Goal: Task Accomplishment & Management: Complete application form

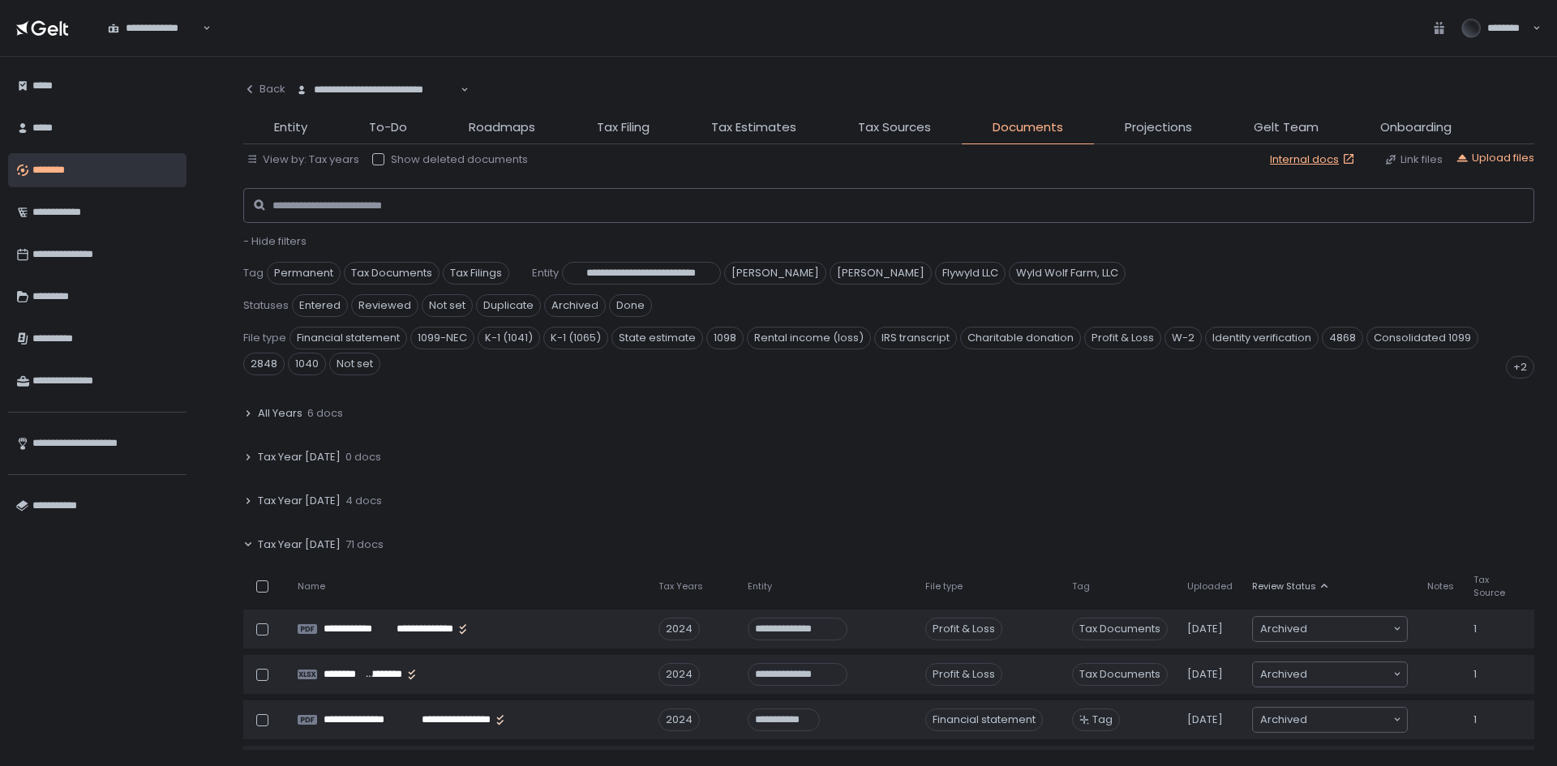
scroll to position [1135, 0]
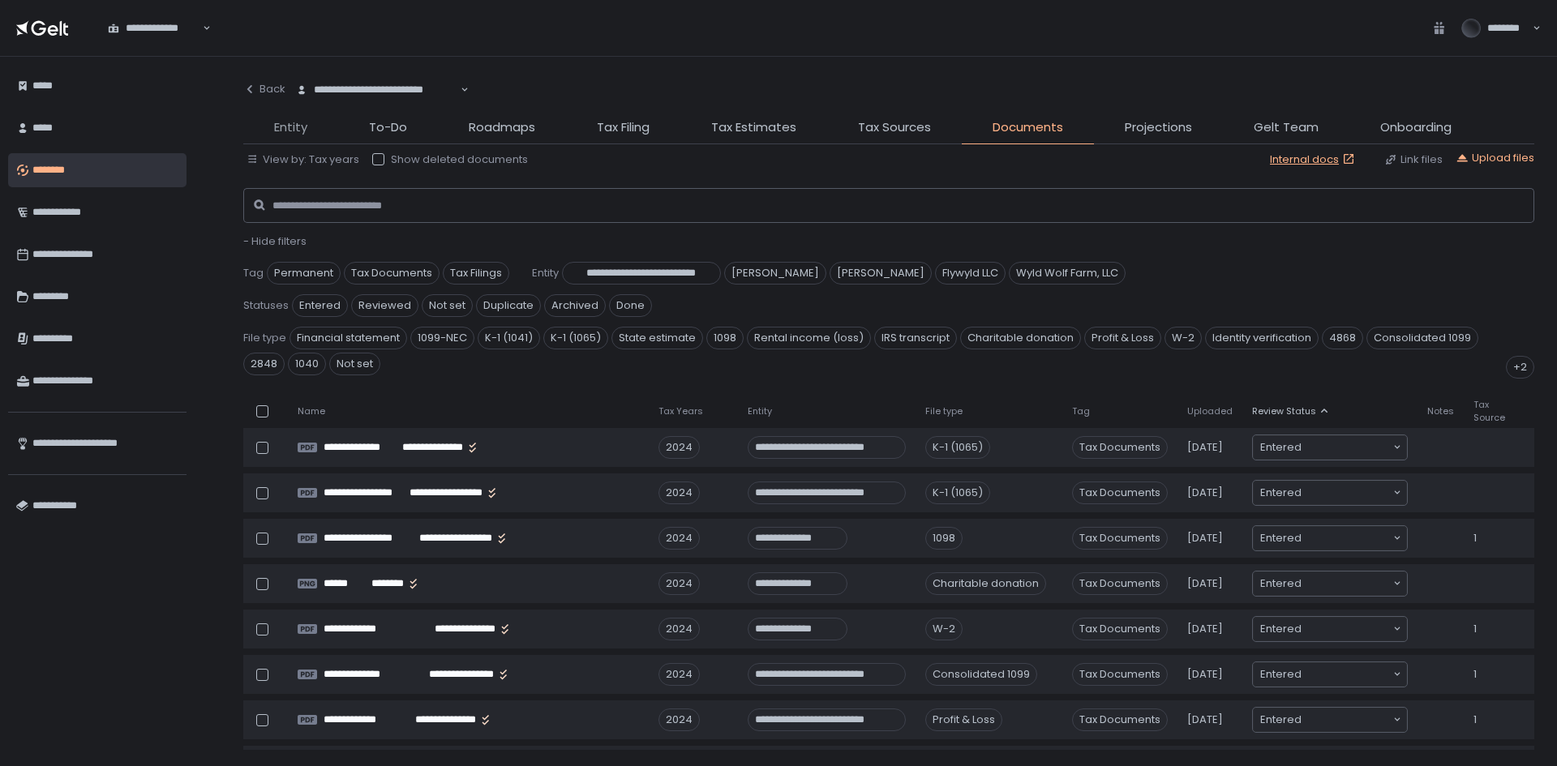
click at [281, 135] on span "Entity" at bounding box center [290, 127] width 33 height 19
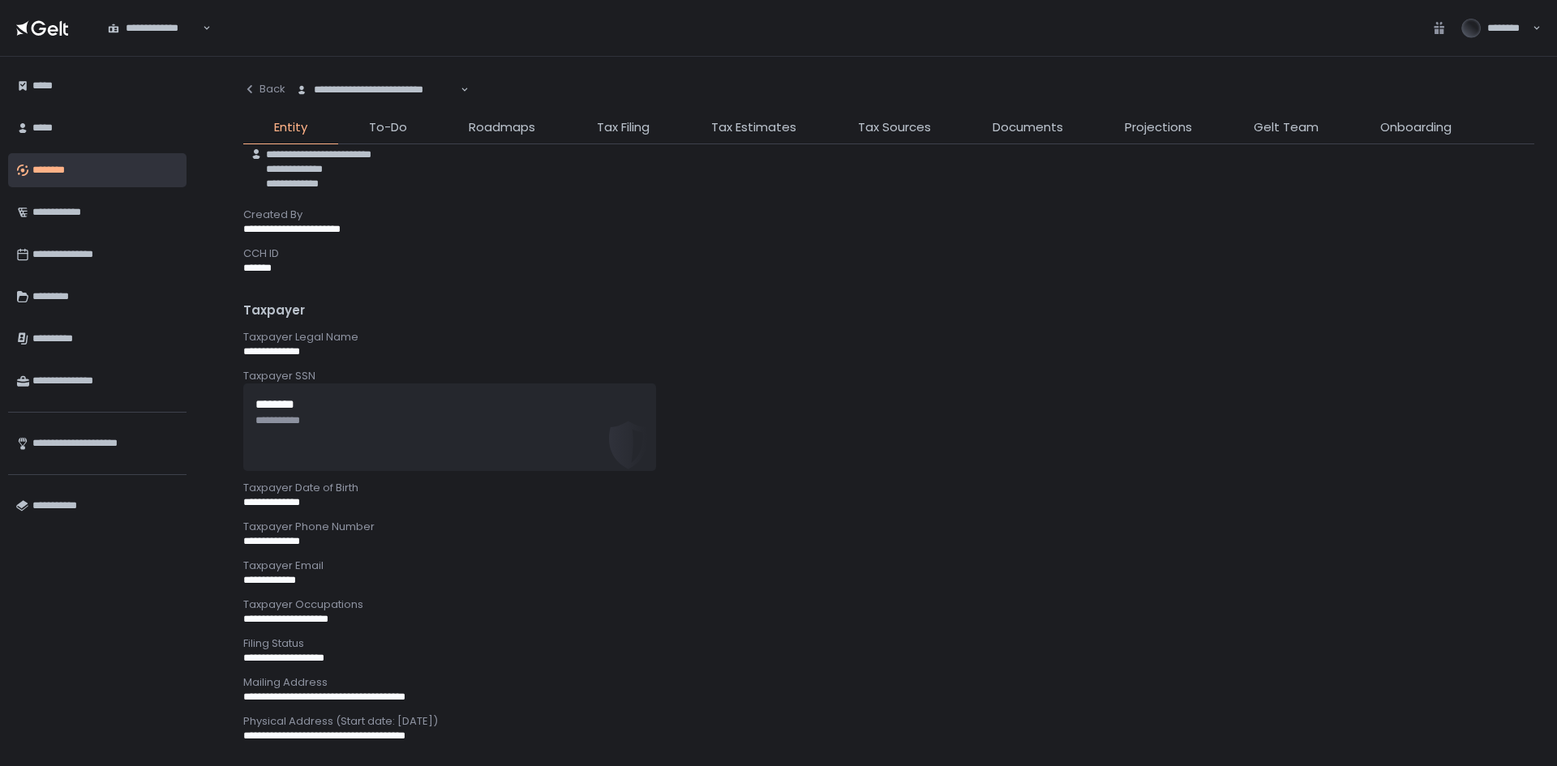
scroll to position [81, 0]
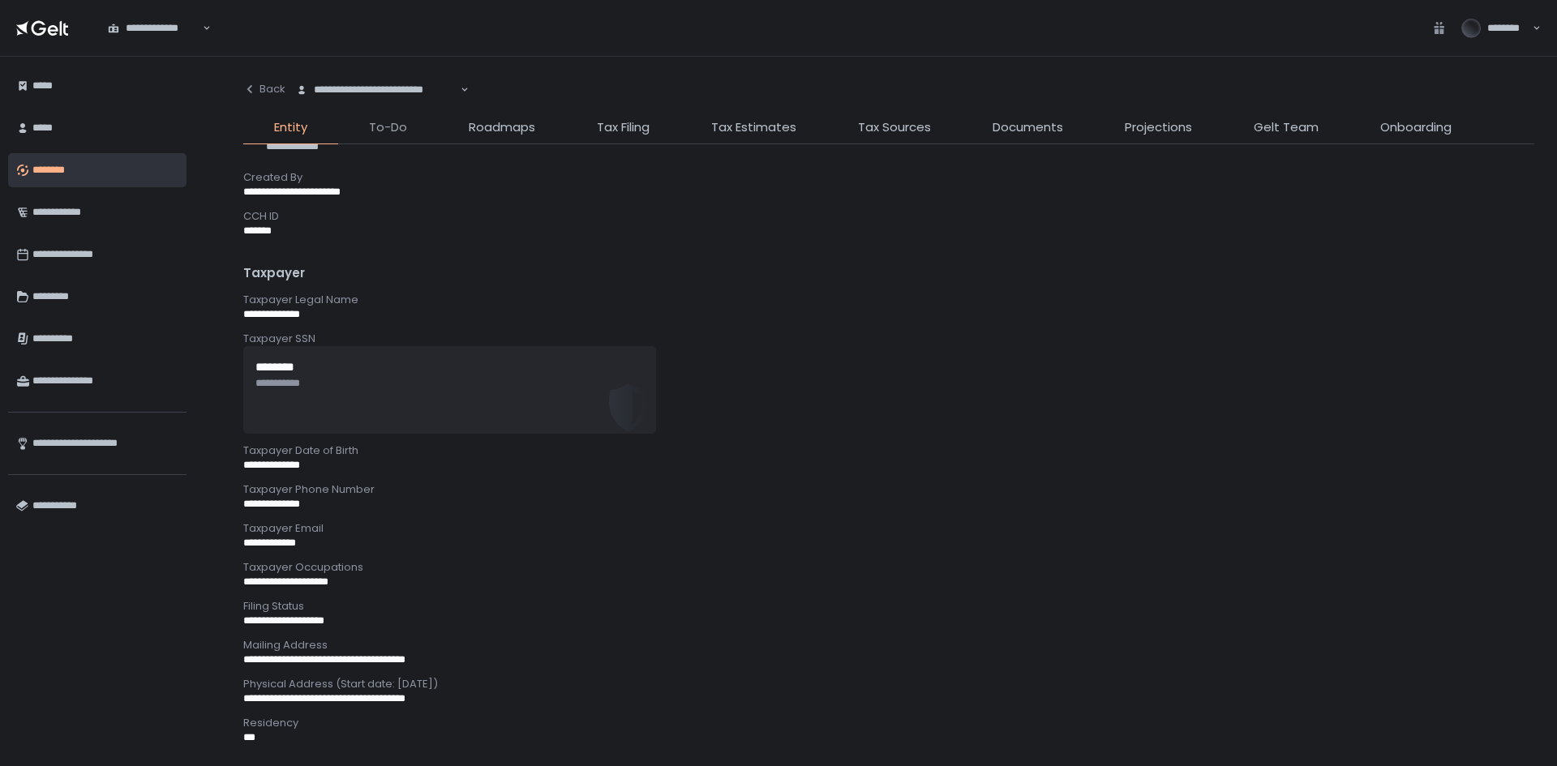
click at [396, 118] on span "To-Do" at bounding box center [388, 127] width 38 height 19
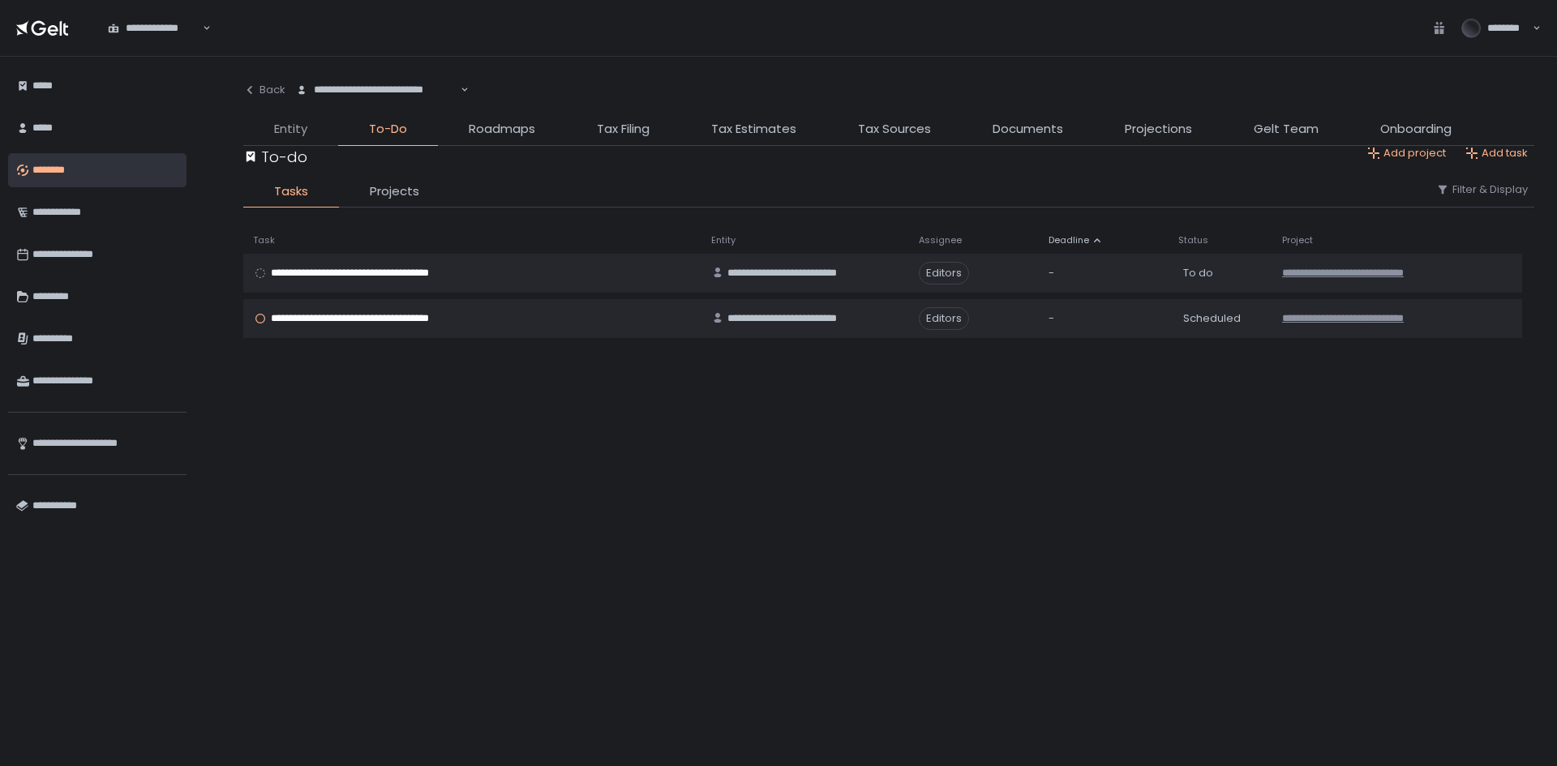
click at [283, 129] on span "Entity" at bounding box center [290, 129] width 33 height 19
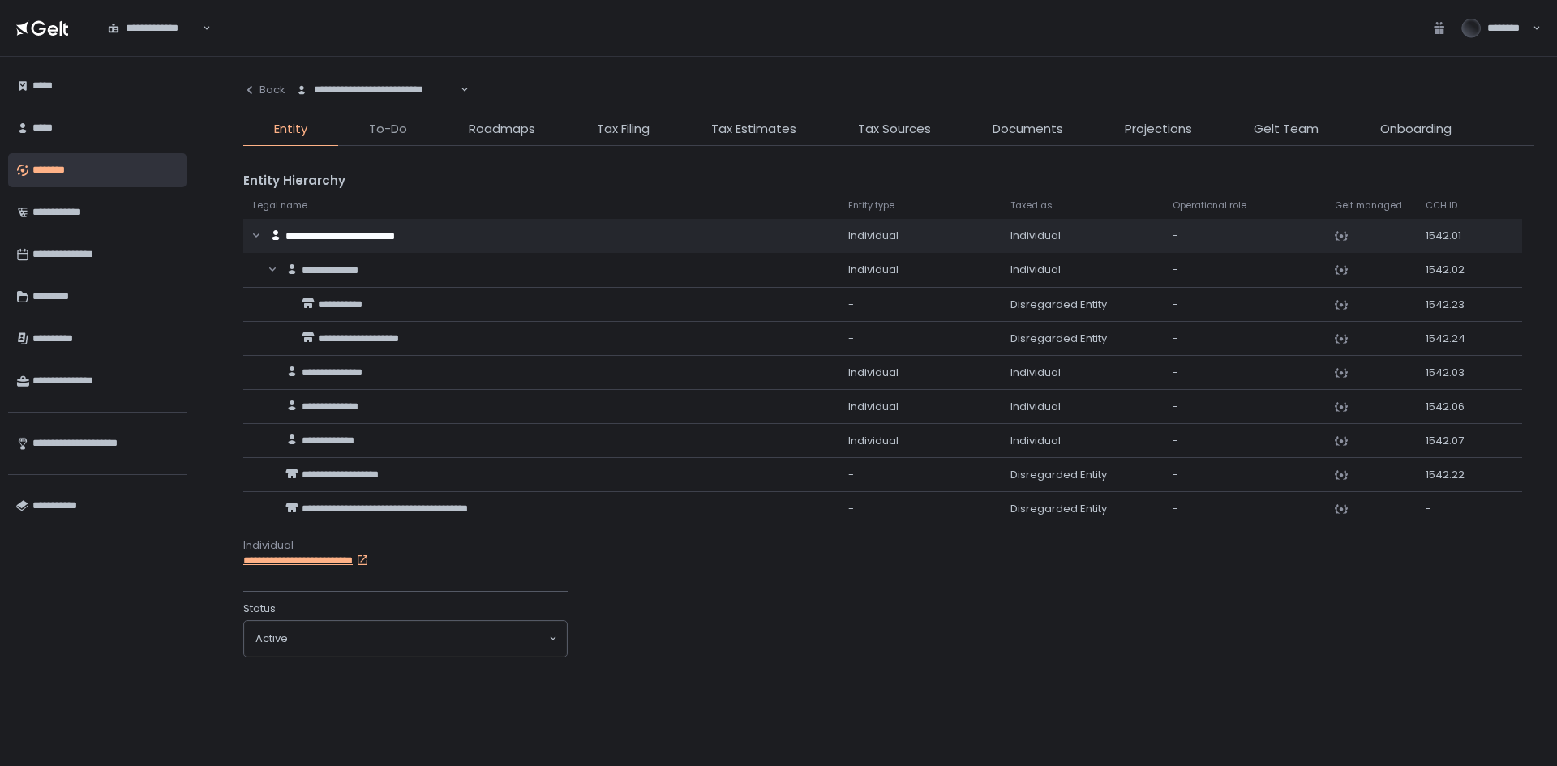
click at [373, 121] on span "To-Do" at bounding box center [388, 129] width 38 height 19
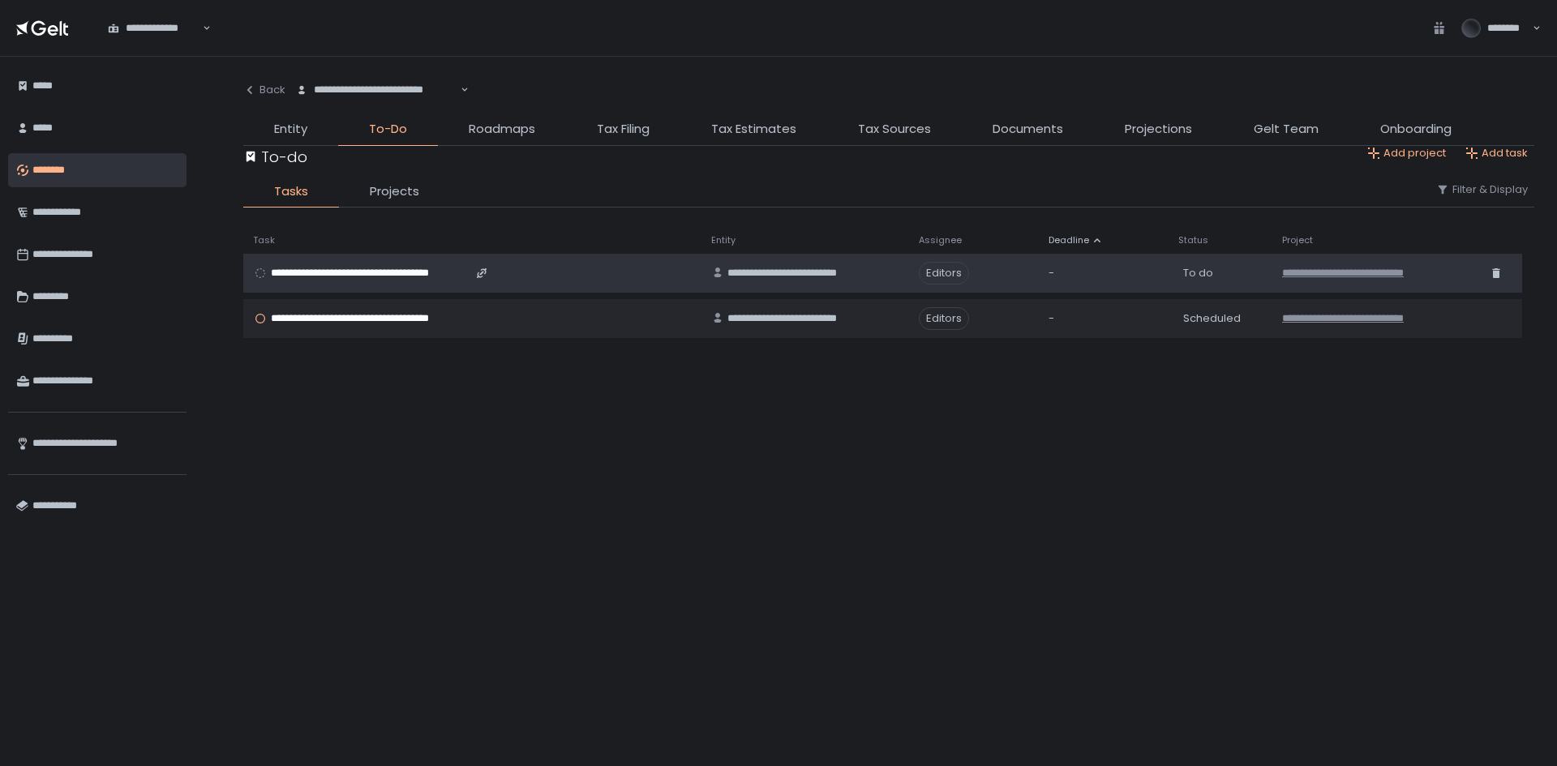
click at [390, 268] on span "**********" at bounding box center [370, 273] width 198 height 15
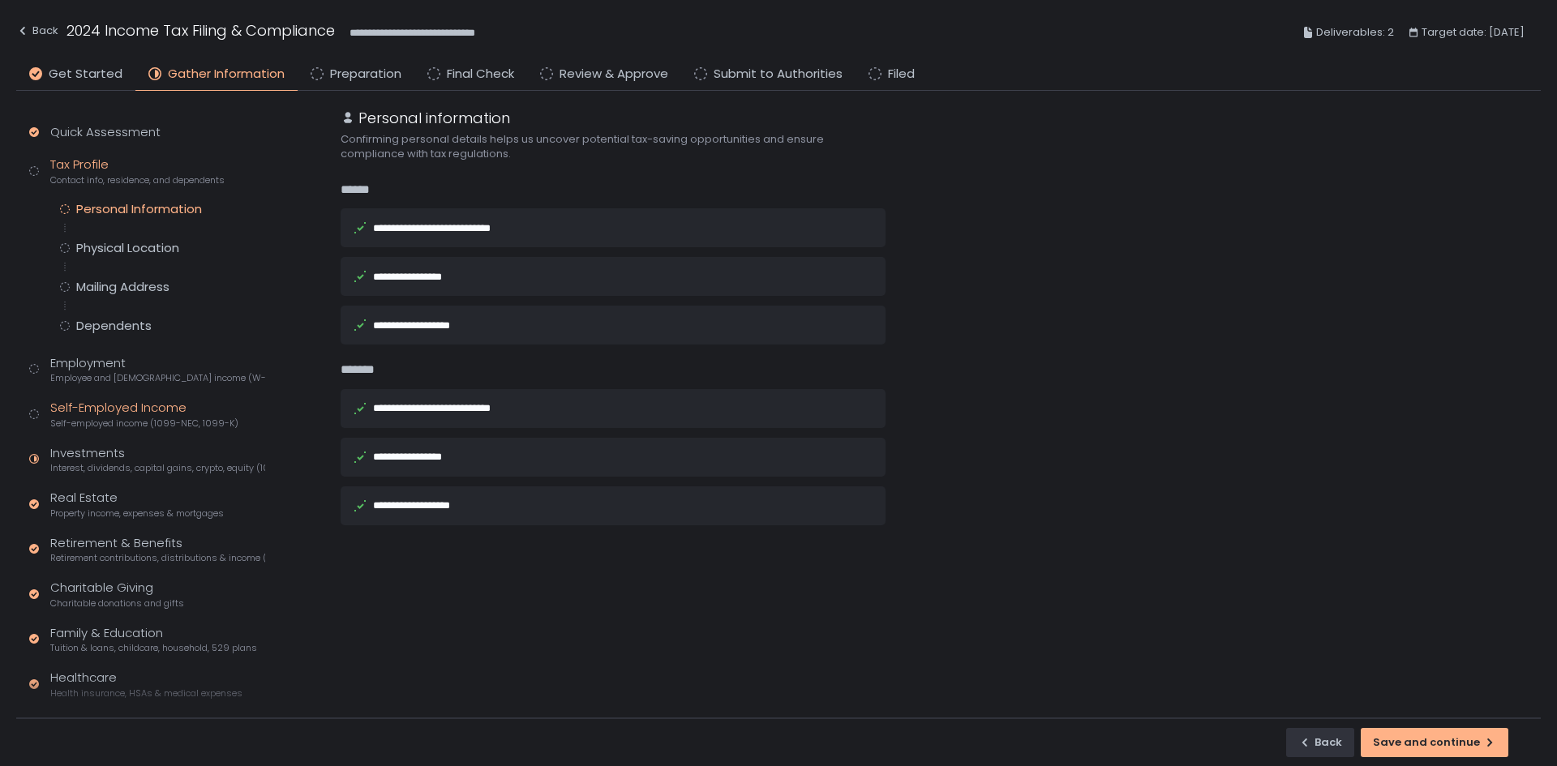
click at [113, 399] on div "Self-Employed Income Self-employed income (1099-NEC, 1099-K)" at bounding box center [144, 414] width 188 height 31
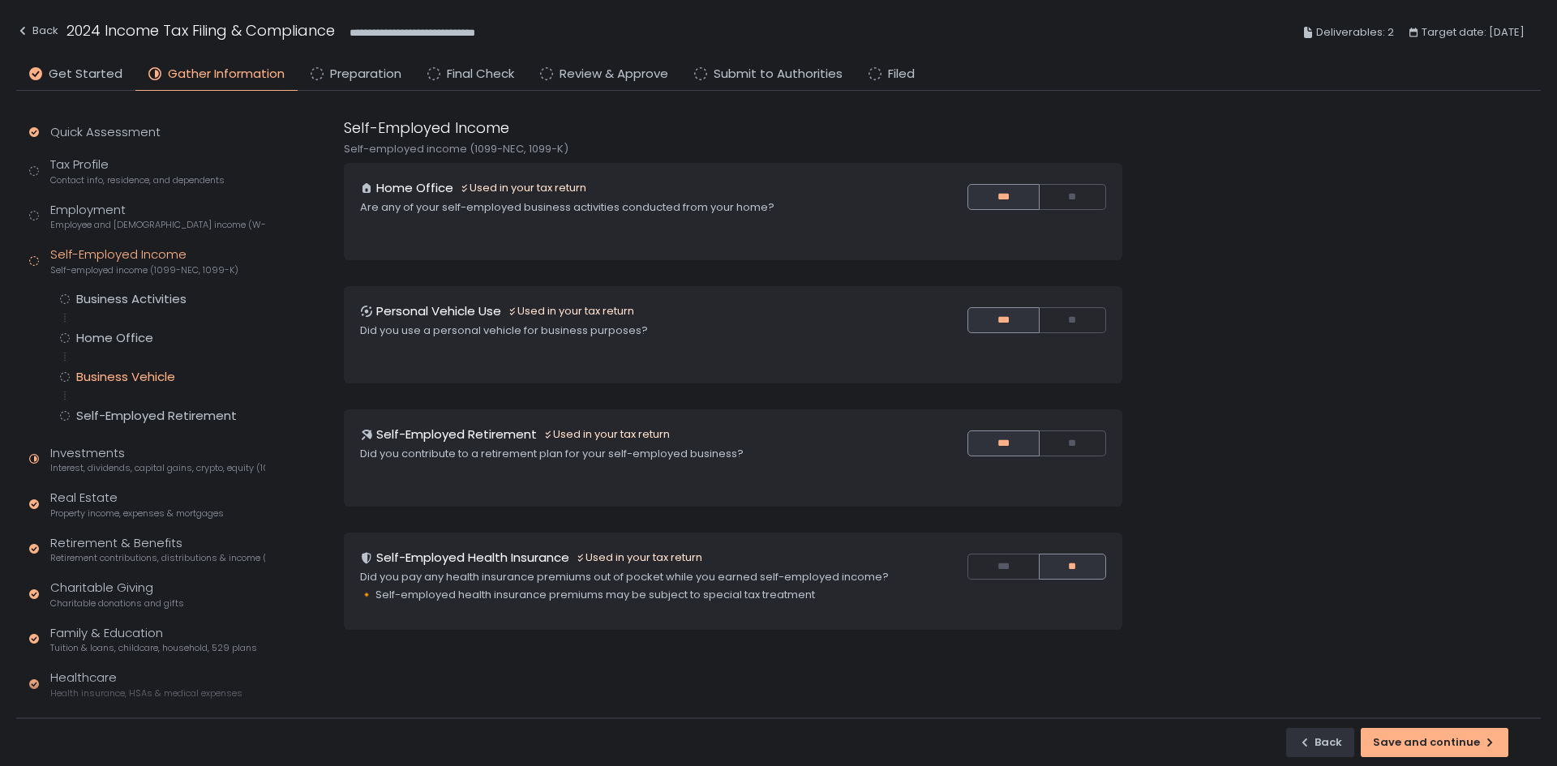
click at [143, 379] on div "Business Vehicle" at bounding box center [125, 377] width 99 height 16
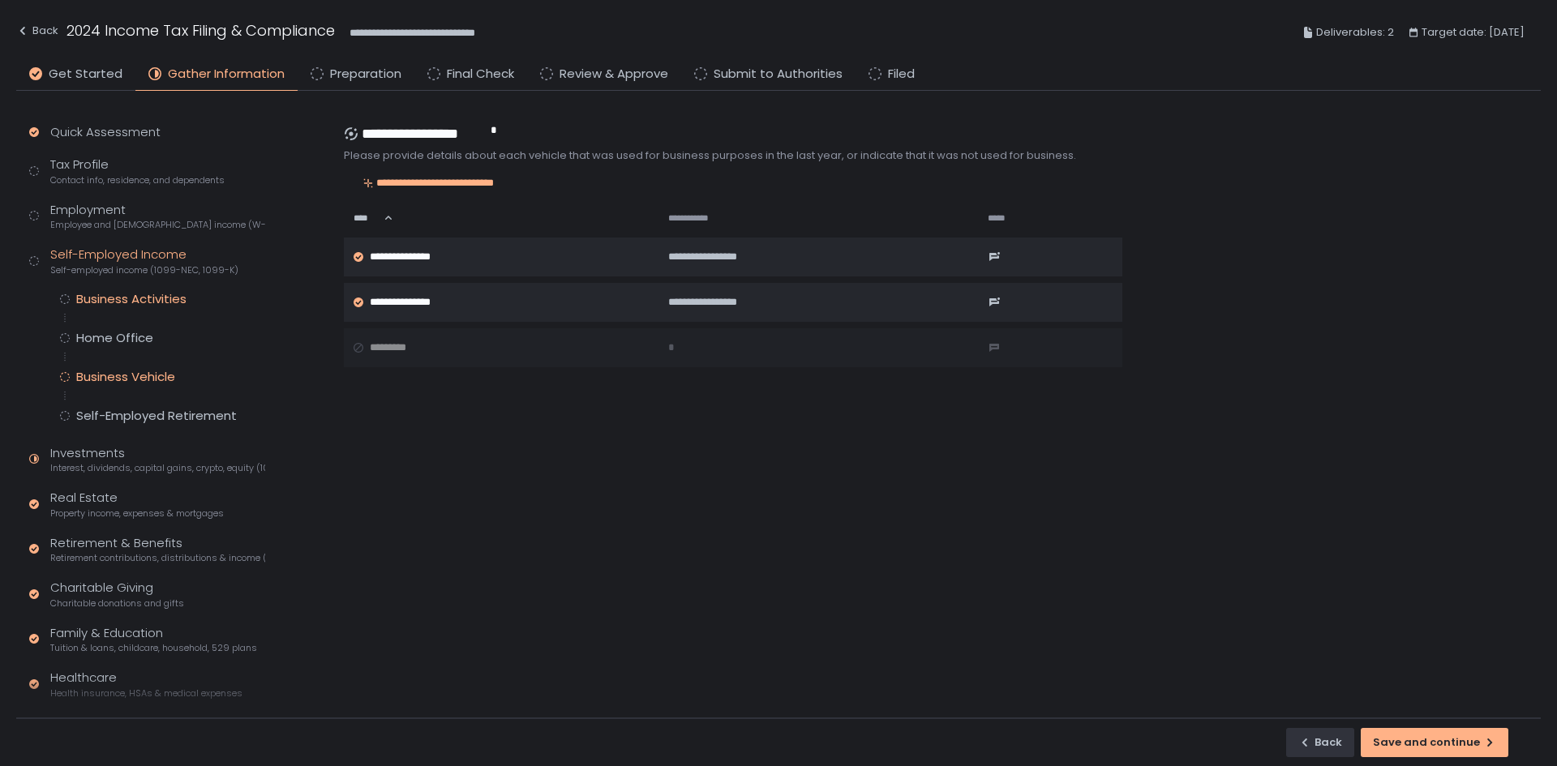
click at [157, 305] on div "Business Activities" at bounding box center [131, 299] width 110 height 16
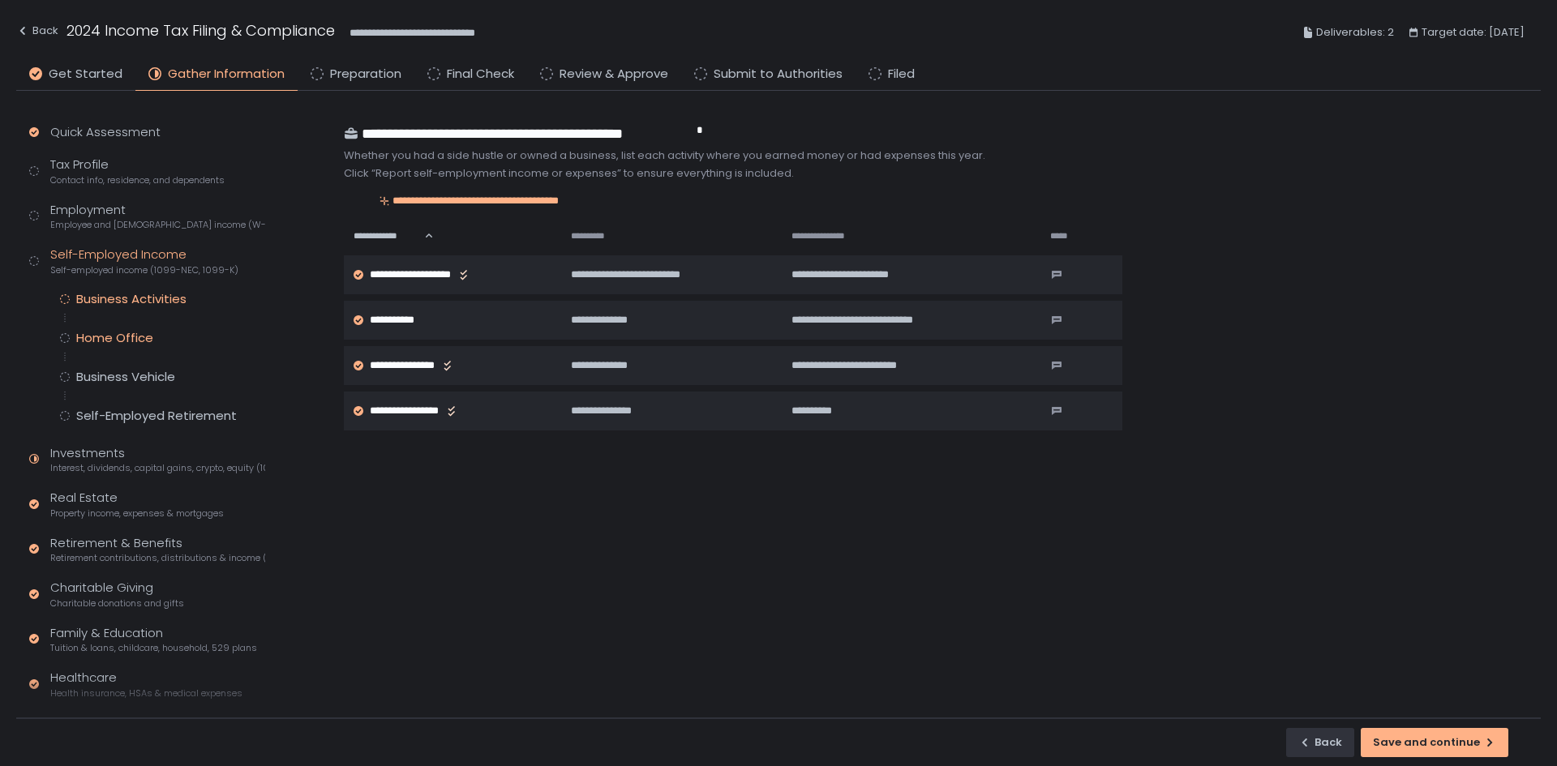
click at [123, 339] on div "Home Office" at bounding box center [114, 338] width 77 height 16
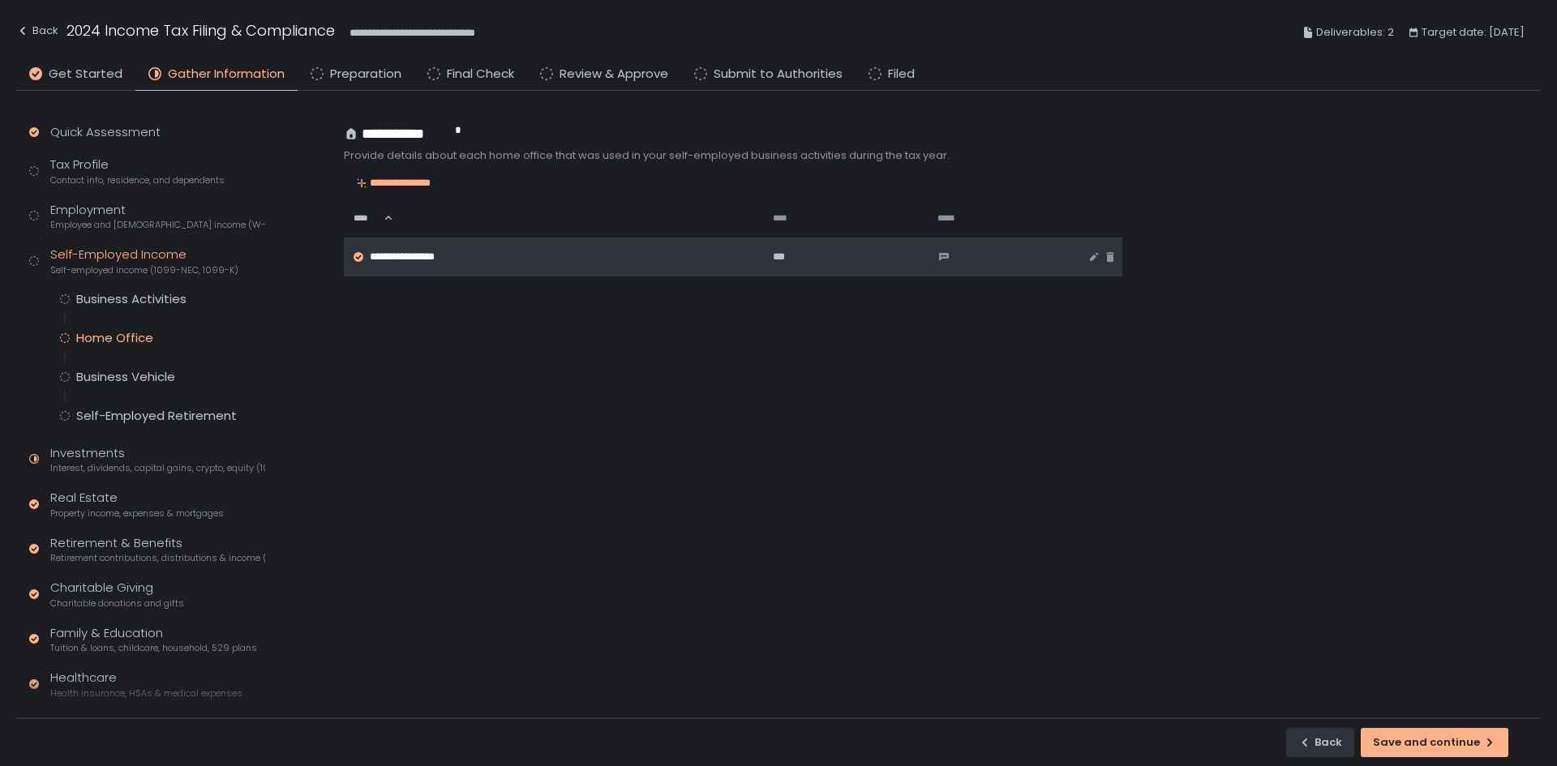
click at [521, 250] on div "**********" at bounding box center [539, 257] width 371 height 15
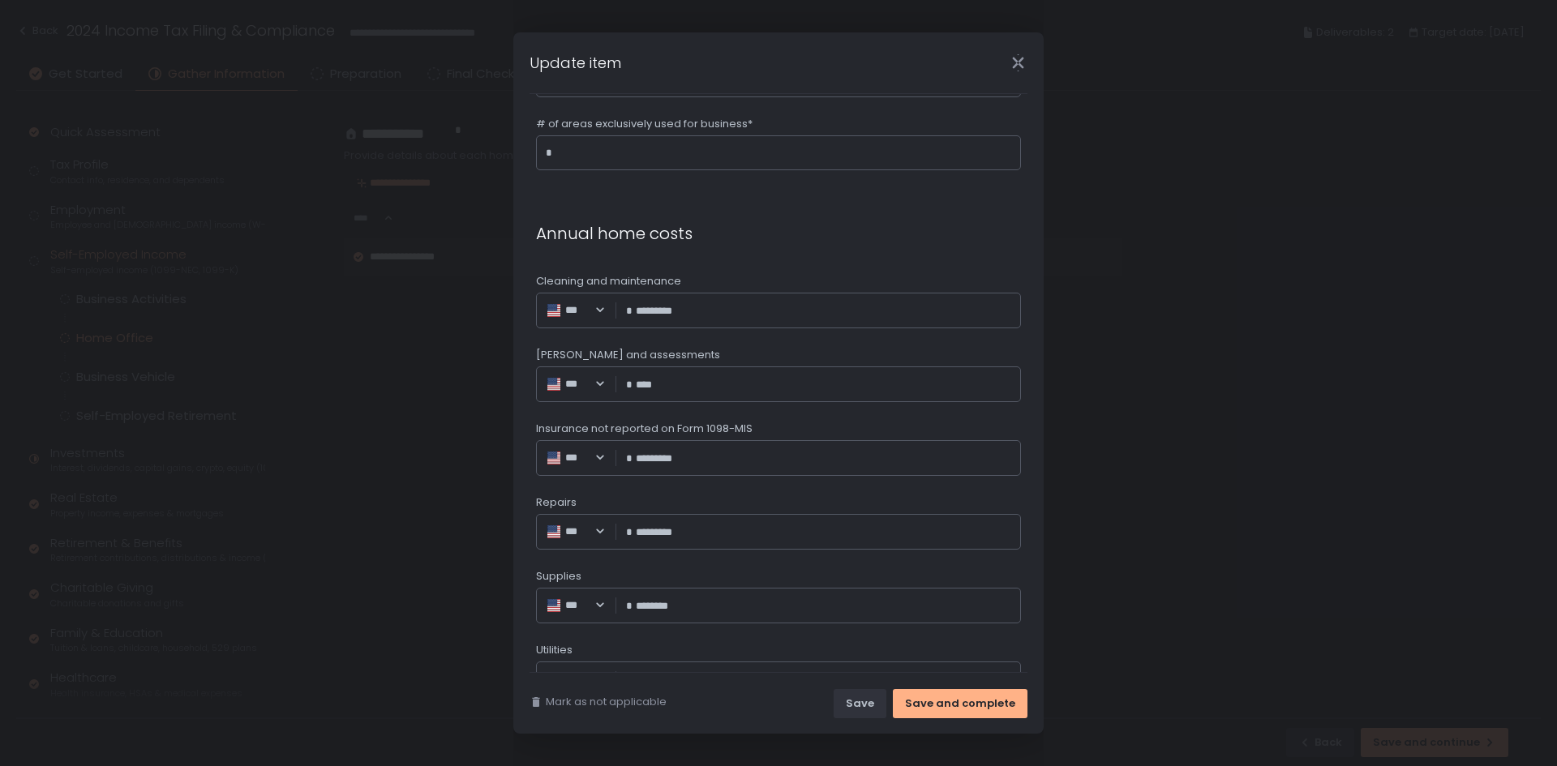
scroll to position [347, 0]
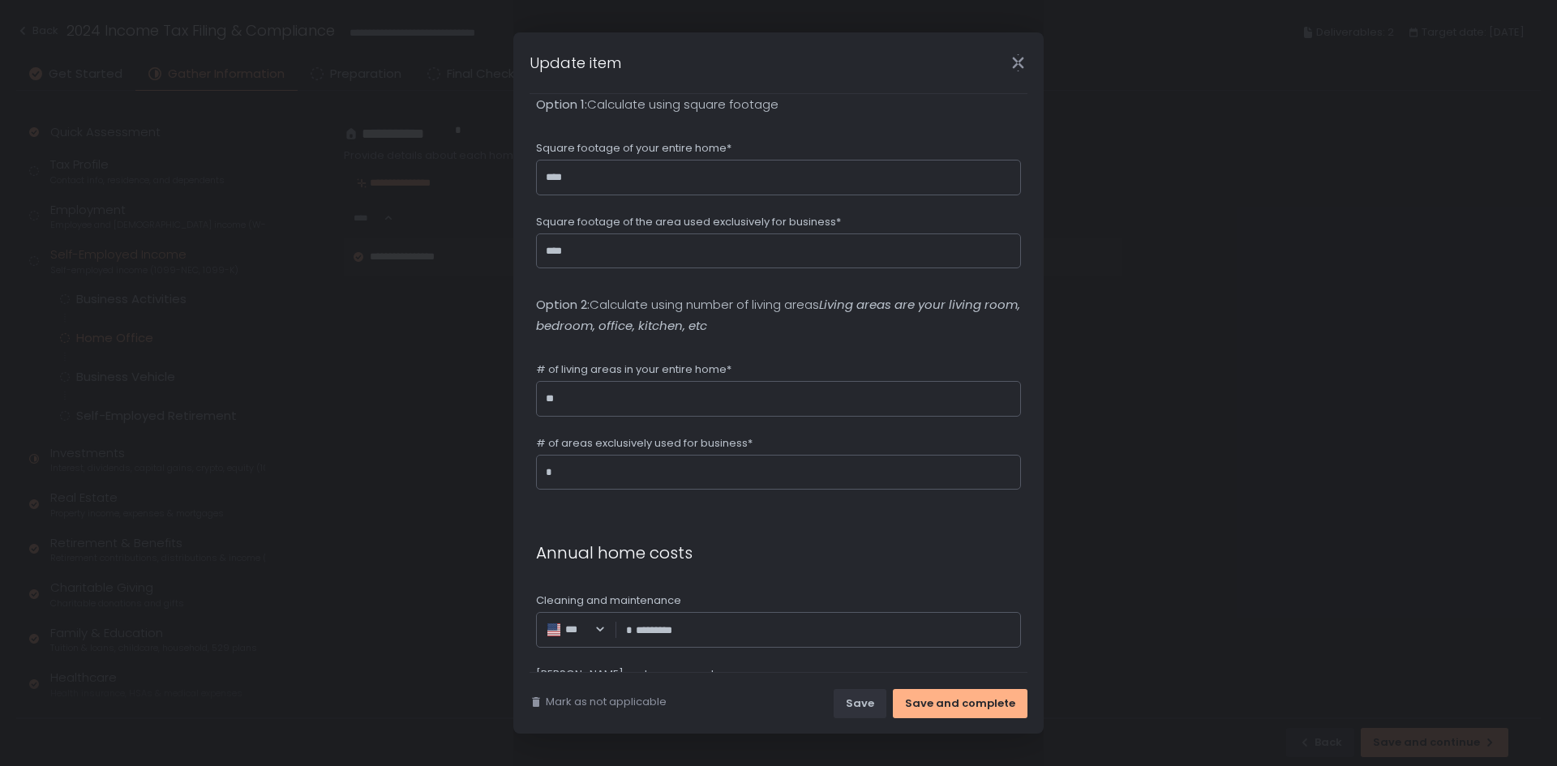
click at [402, 482] on div "**********" at bounding box center [778, 383] width 1557 height 766
click at [1011, 63] on icon "Close" at bounding box center [1018, 62] width 17 height 17
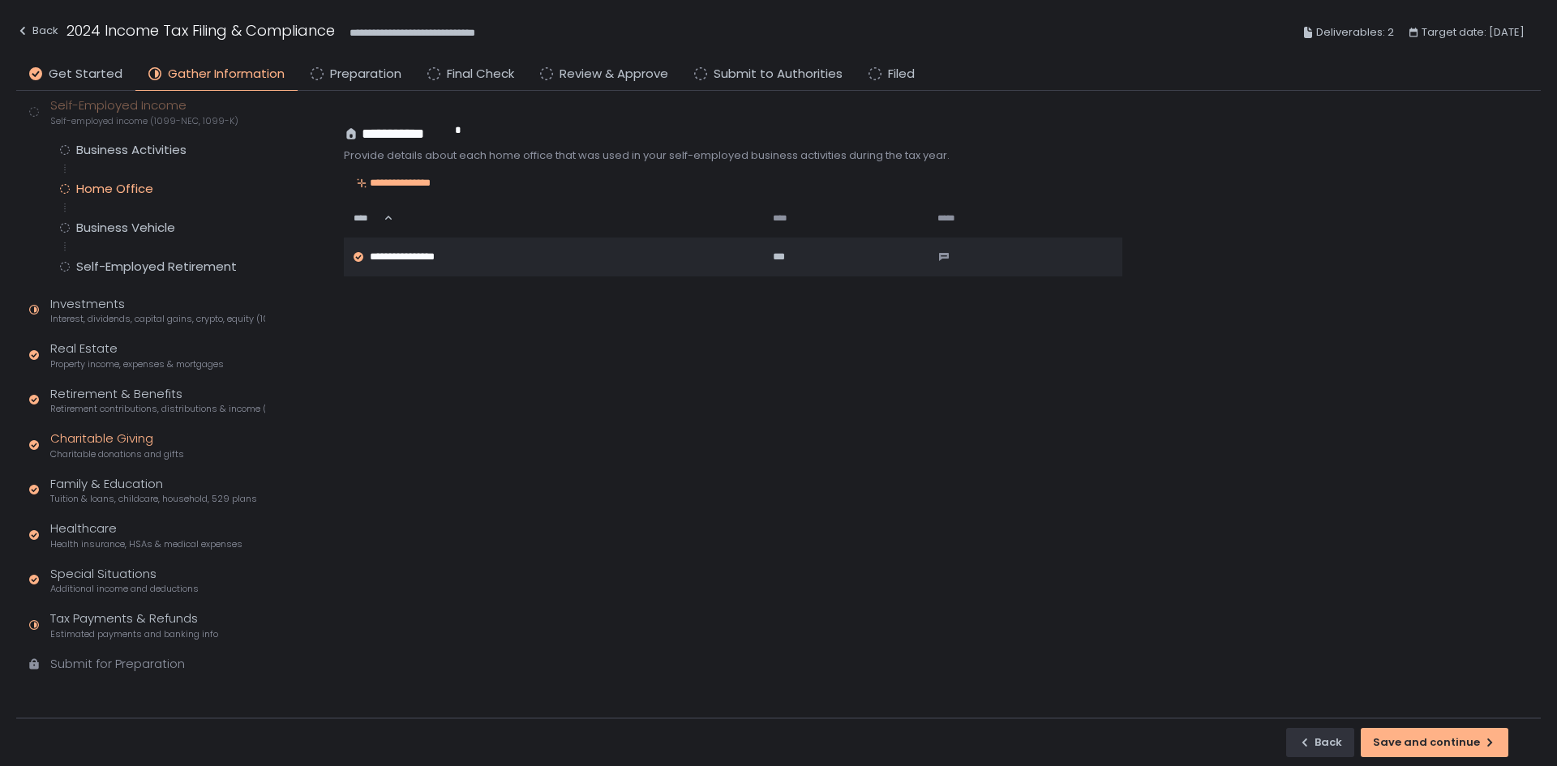
scroll to position [152, 0]
click at [191, 404] on span "Retirement contributions, distributions & income (1099-R, 5498)" at bounding box center [157, 407] width 215 height 12
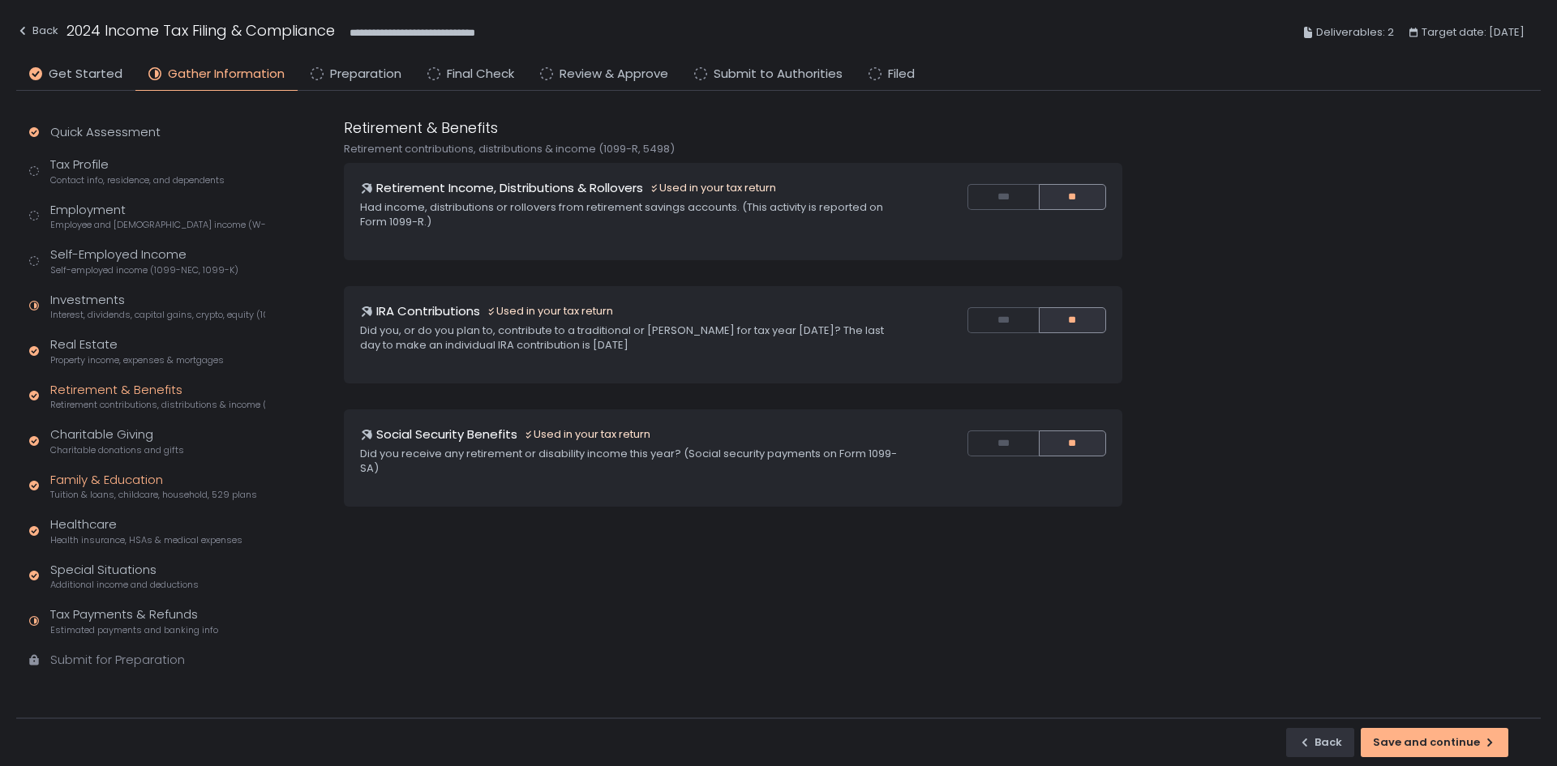
click at [137, 483] on div "Family & Education Tuition & loans, childcare, household, 529 plans" at bounding box center [153, 486] width 207 height 31
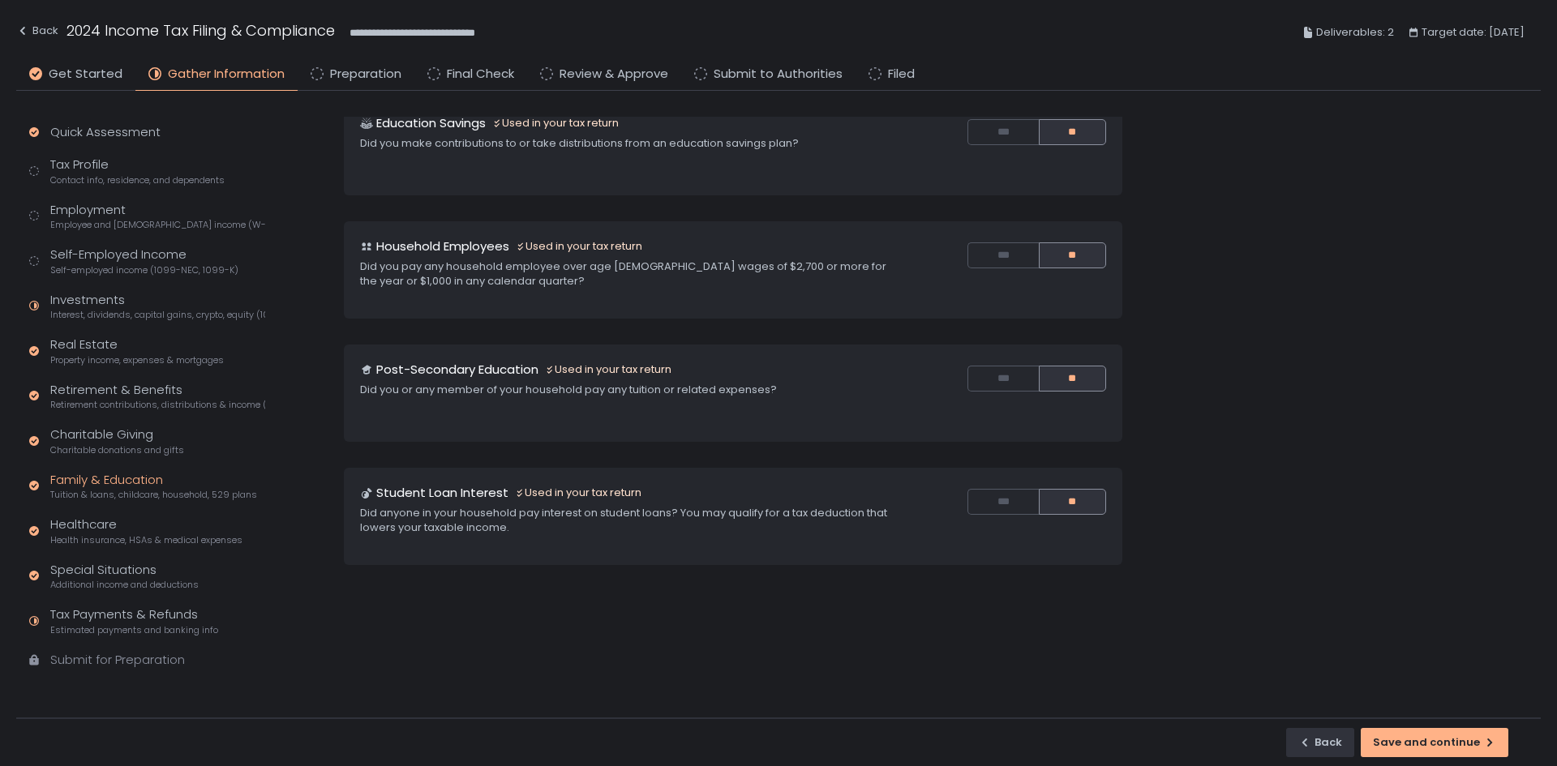
scroll to position [197, 0]
click at [115, 517] on div "Healthcare Health insurance, HSAs & medical expenses" at bounding box center [146, 531] width 192 height 31
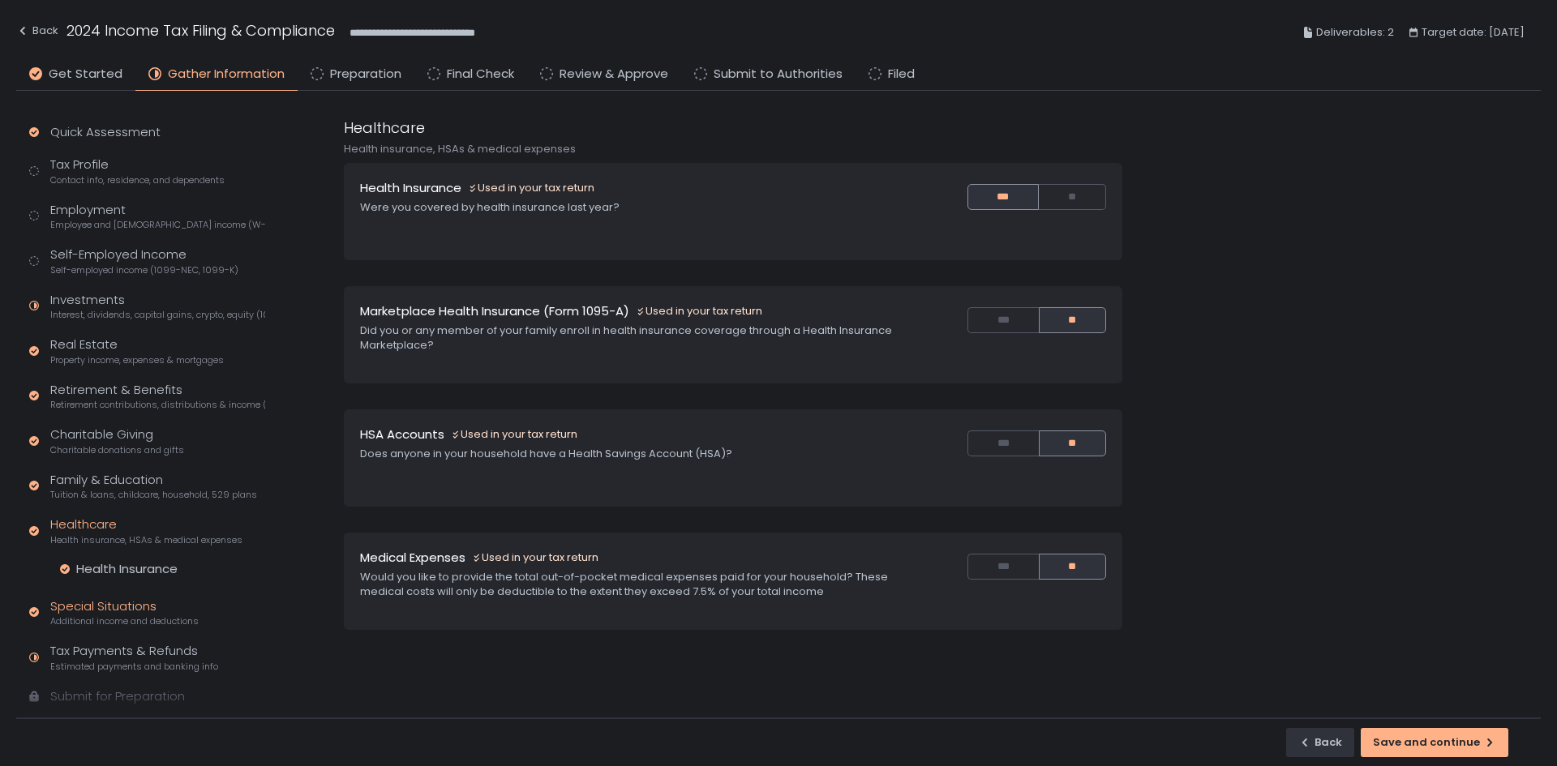
click at [108, 600] on div "Special Situations Additional income and deductions" at bounding box center [124, 613] width 148 height 31
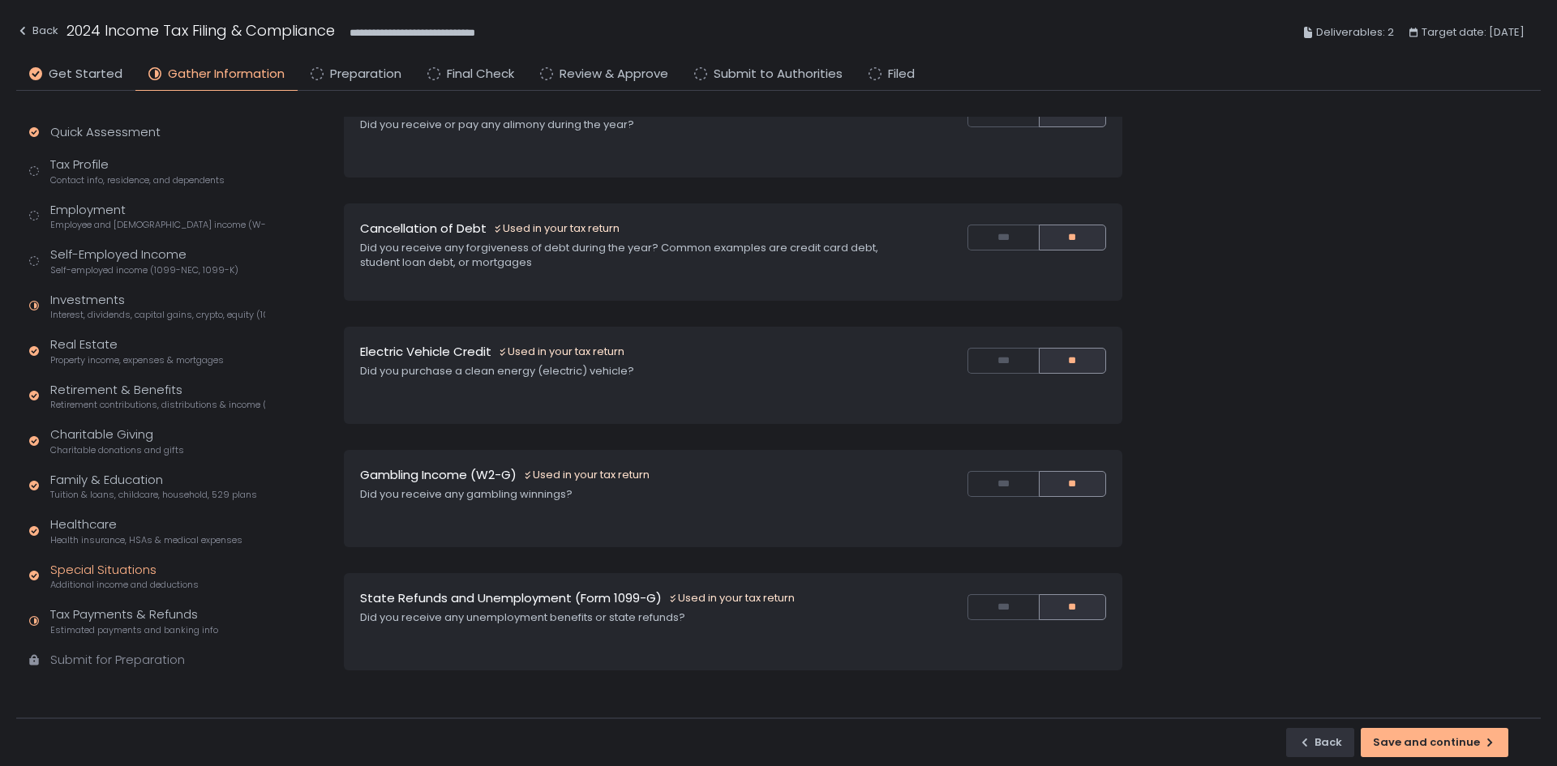
scroll to position [197, 0]
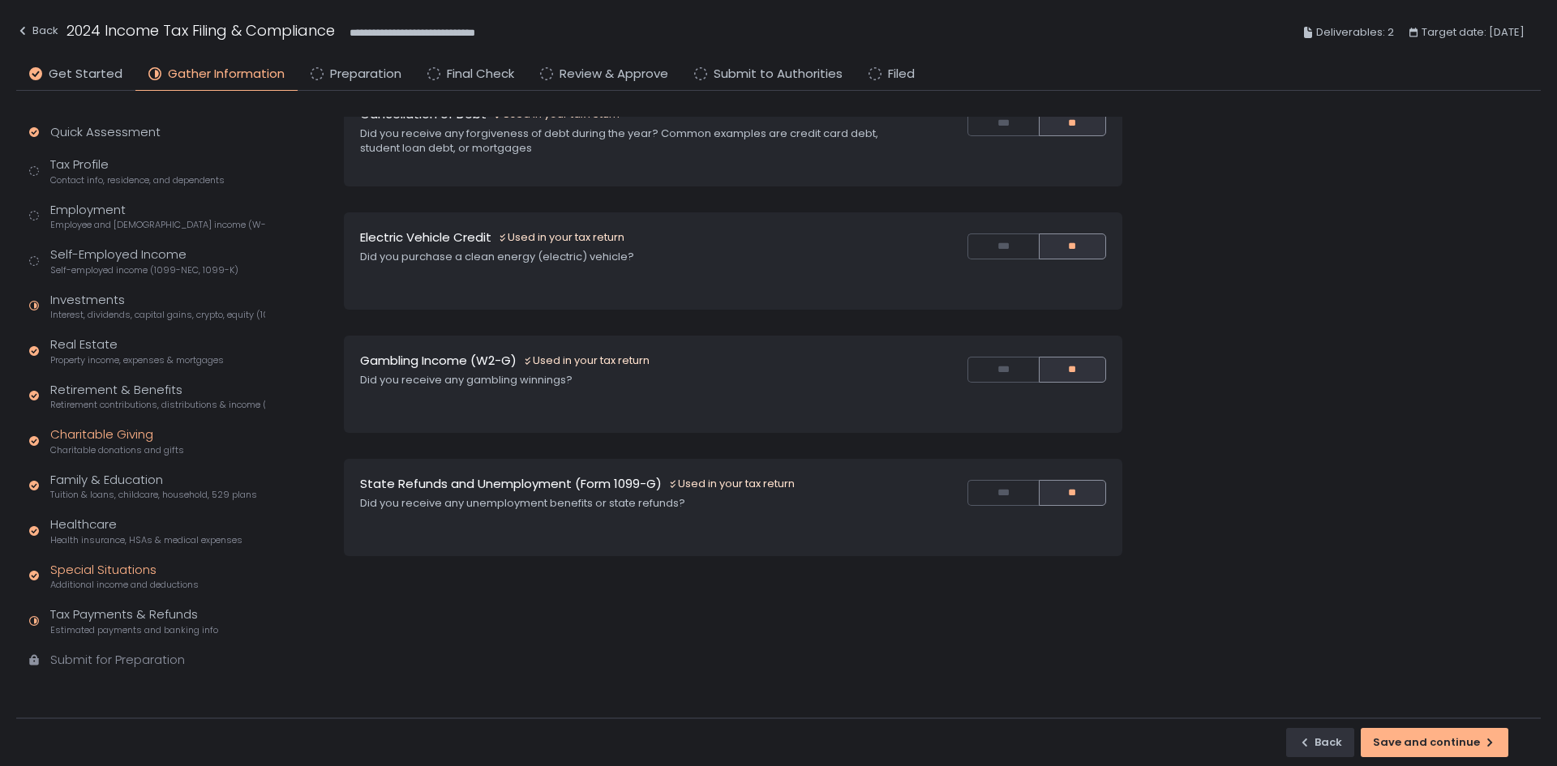
click at [105, 427] on div "Charitable Giving Charitable donations and gifts" at bounding box center [117, 441] width 134 height 31
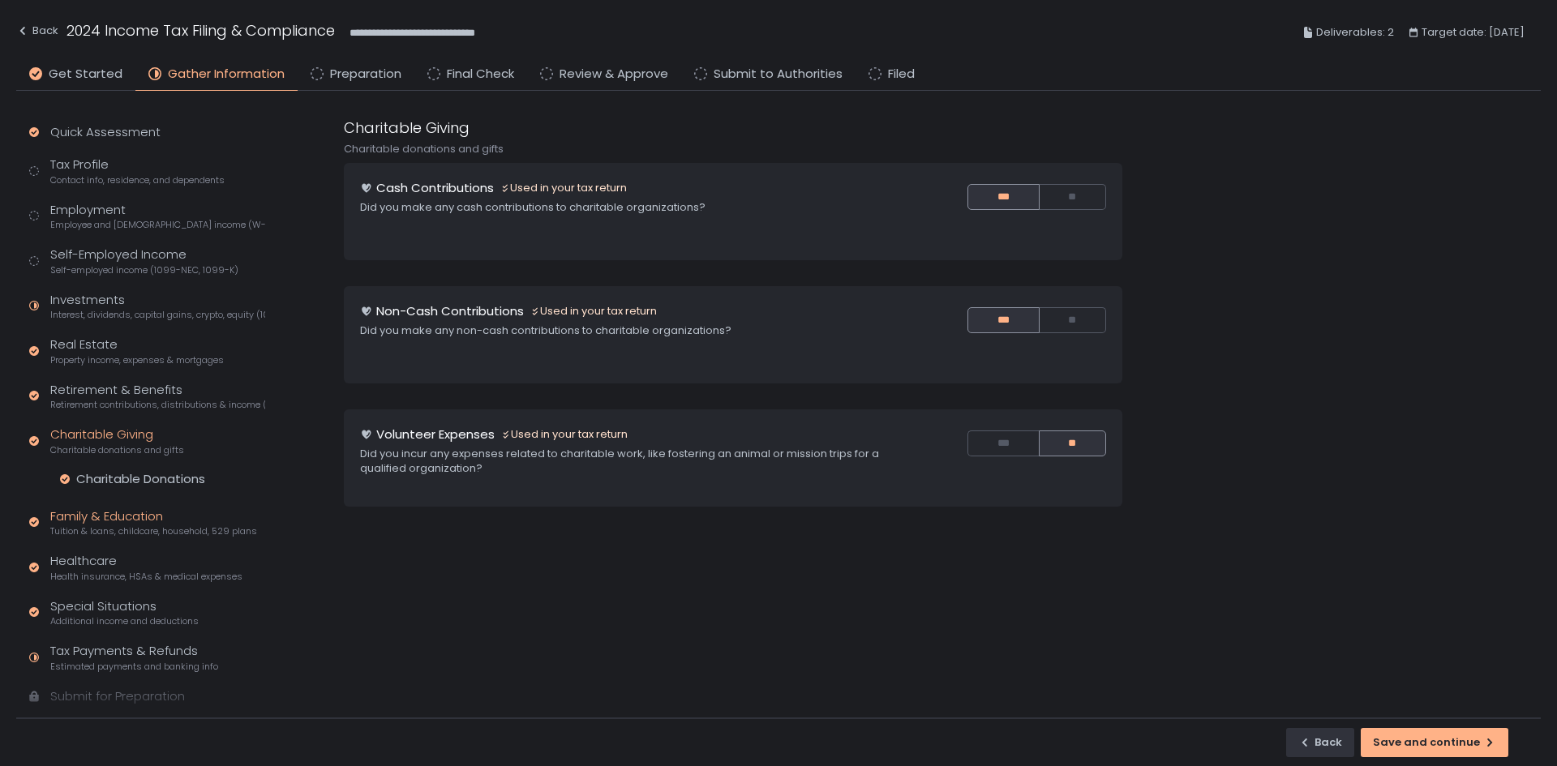
click at [118, 511] on div "Family & Education Tuition & loans, childcare, household, 529 plans" at bounding box center [153, 523] width 207 height 31
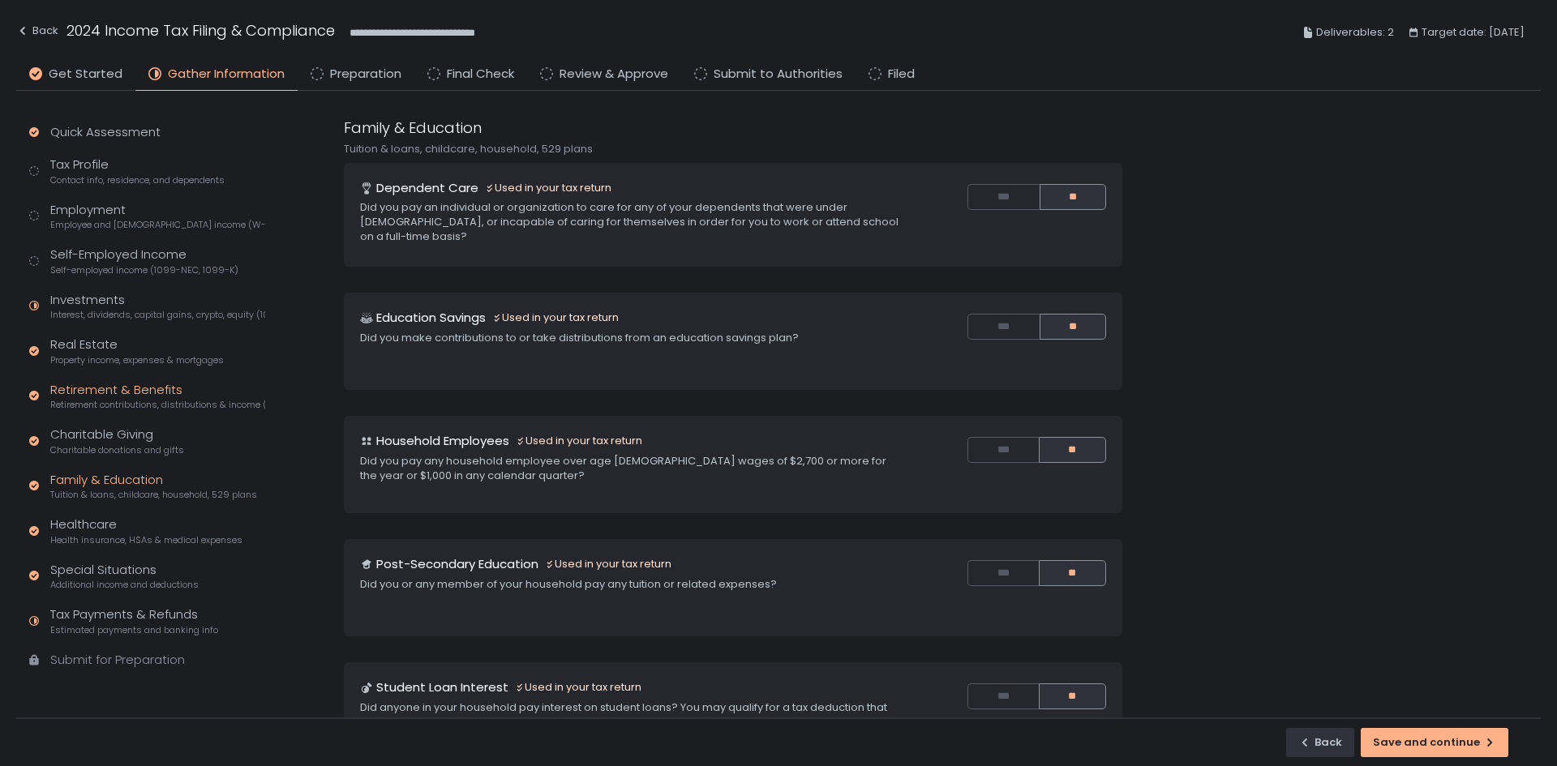
click at [132, 394] on div "Retirement & Benefits Retirement contributions, distributions & income (1099-R,…" at bounding box center [157, 396] width 215 height 31
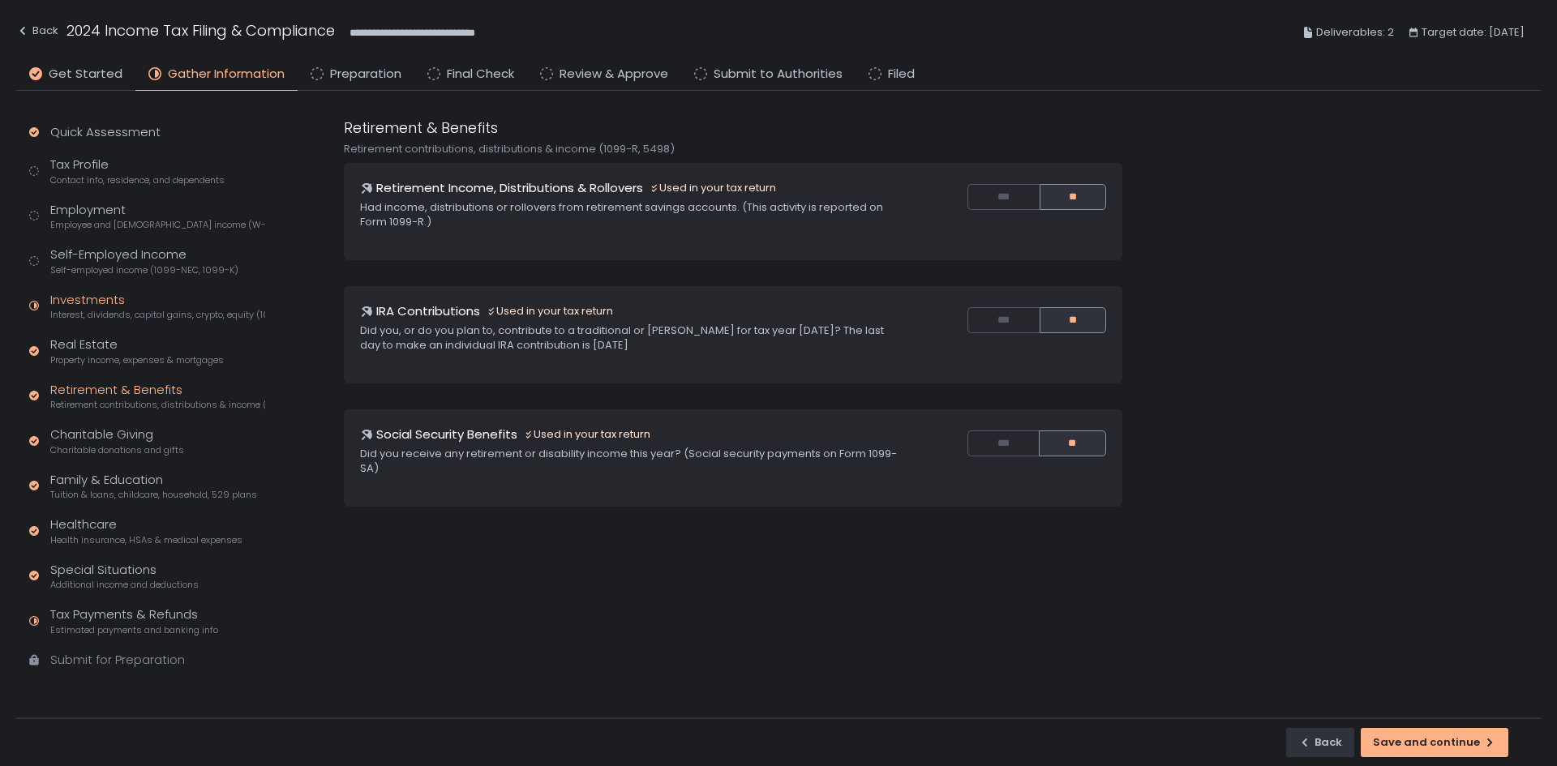
click at [124, 298] on div "Investments Interest, dividends, capital gains, crypto, equity (1099s, K-1s)" at bounding box center [157, 306] width 215 height 31
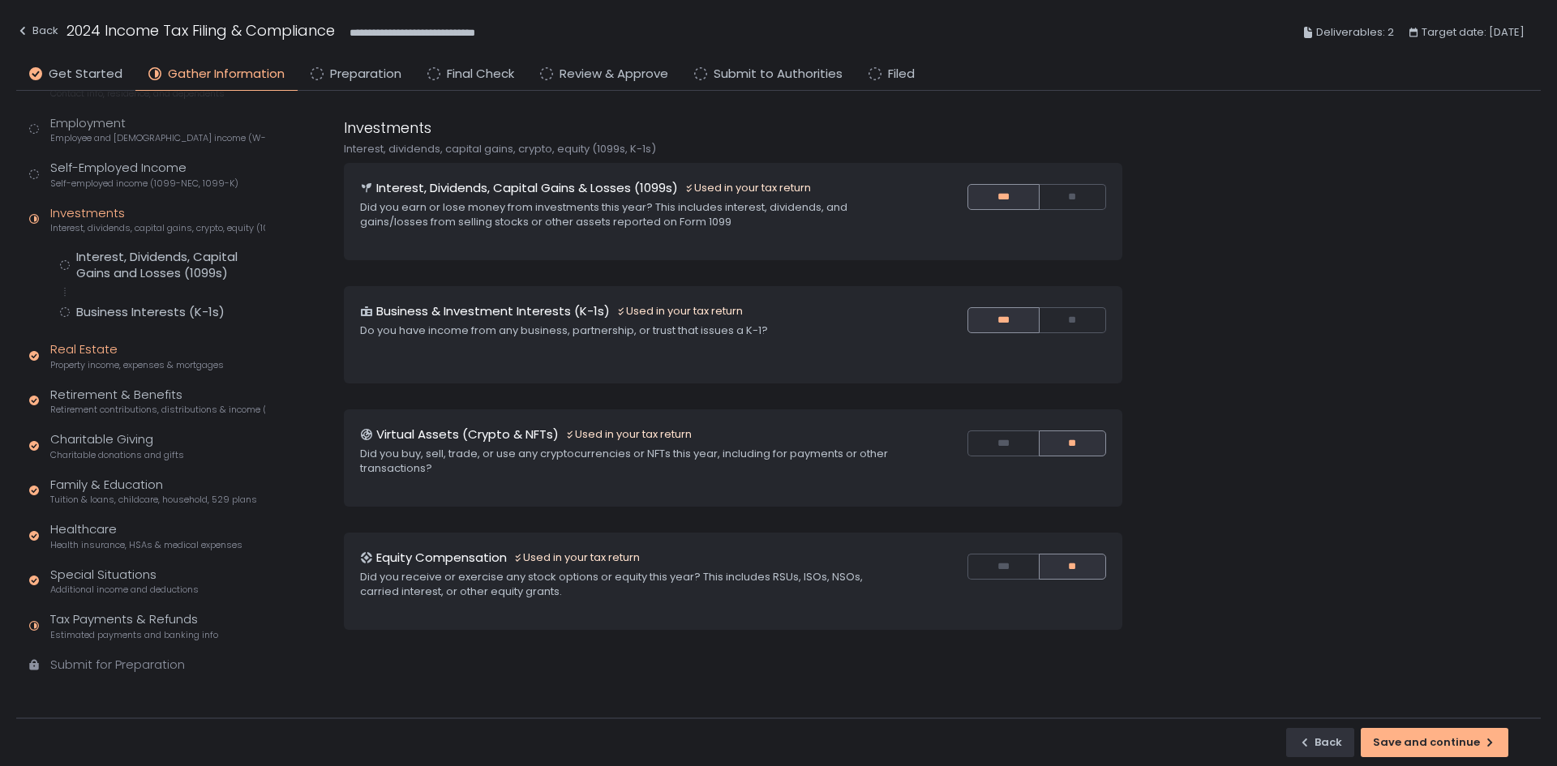
scroll to position [90, 0]
